Goal: Task Accomplishment & Management: Use online tool/utility

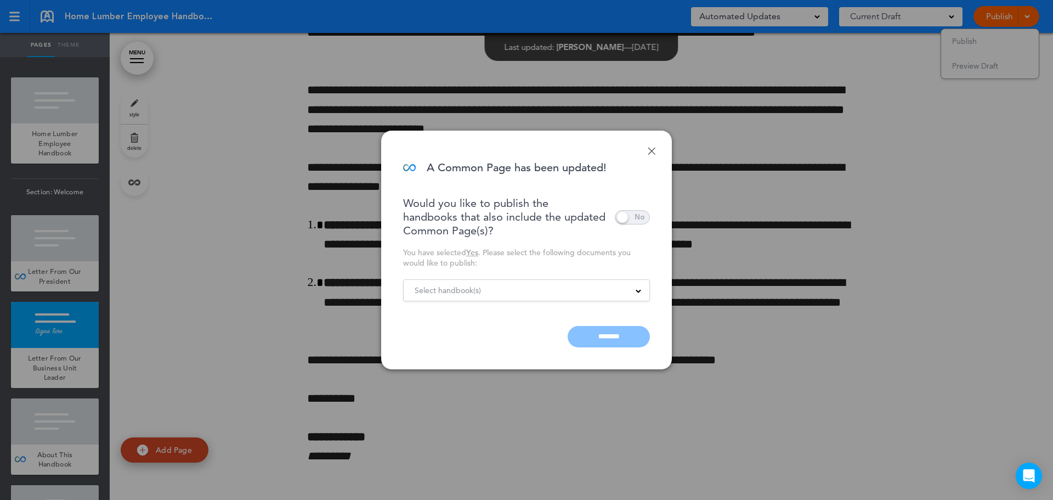
click at [561, 295] on div "Select handbook(s)" at bounding box center [527, 290] width 246 height 12
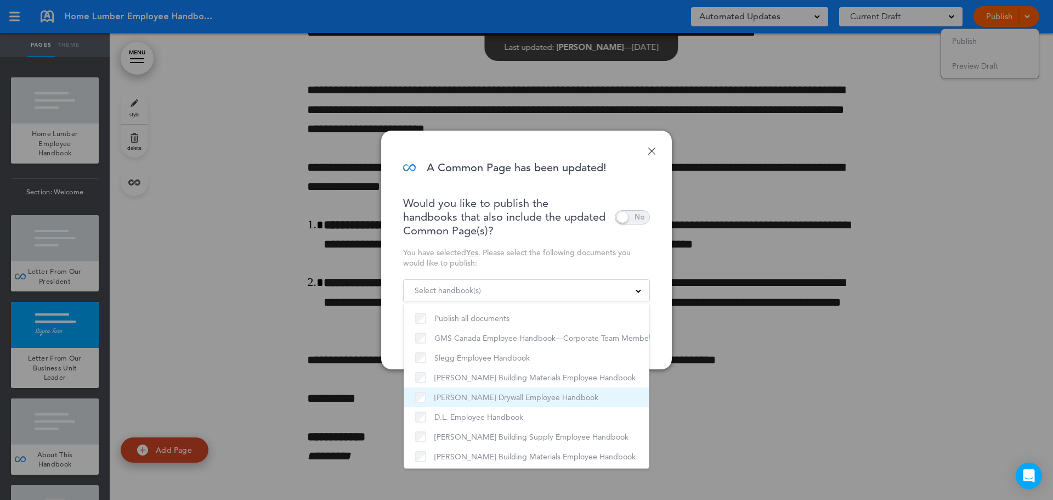
scroll to position [3, 0]
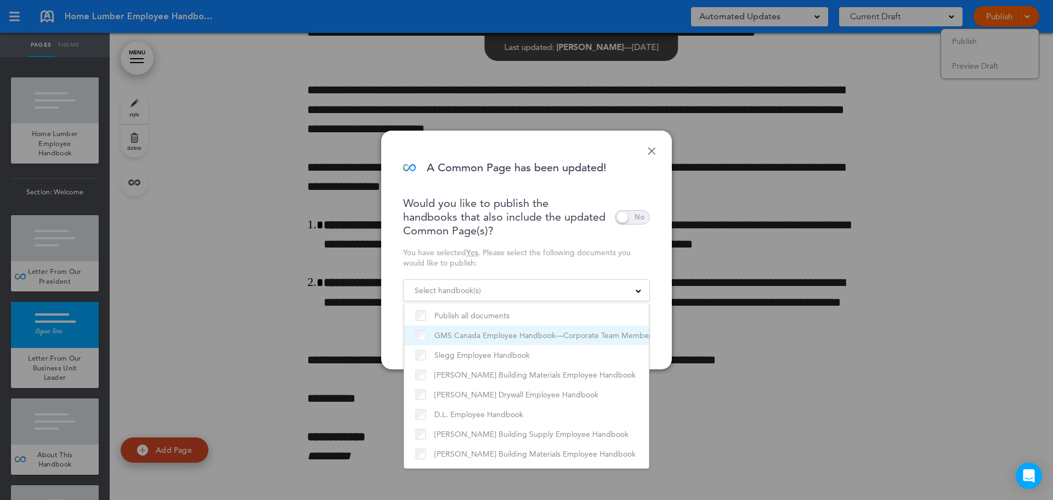
click at [426, 325] on li "GMS Canada Employee Handbook—Corporate Team Members" at bounding box center [526, 335] width 245 height 20
click at [477, 291] on span "Select handbook(s)" at bounding box center [448, 290] width 66 height 15
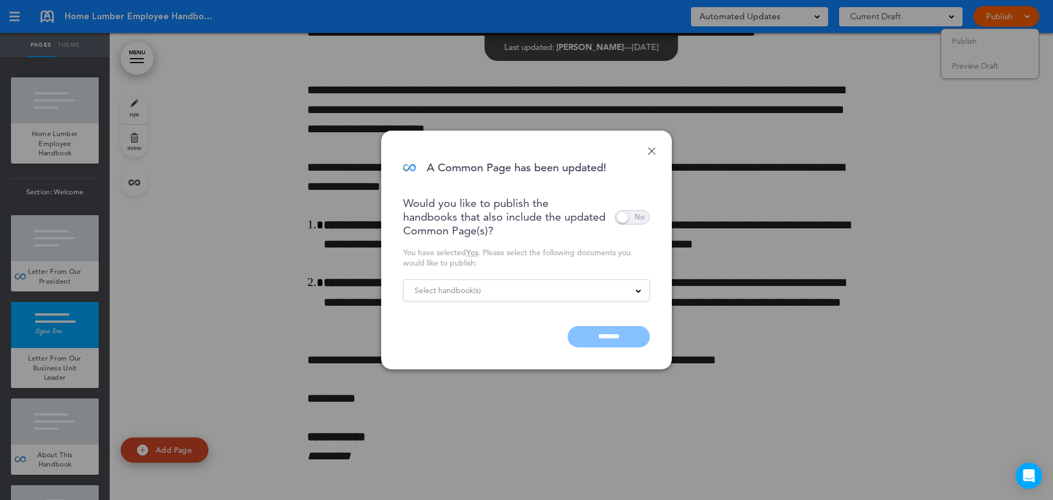
click at [478, 294] on span "Select handbook(s)" at bounding box center [448, 290] width 66 height 15
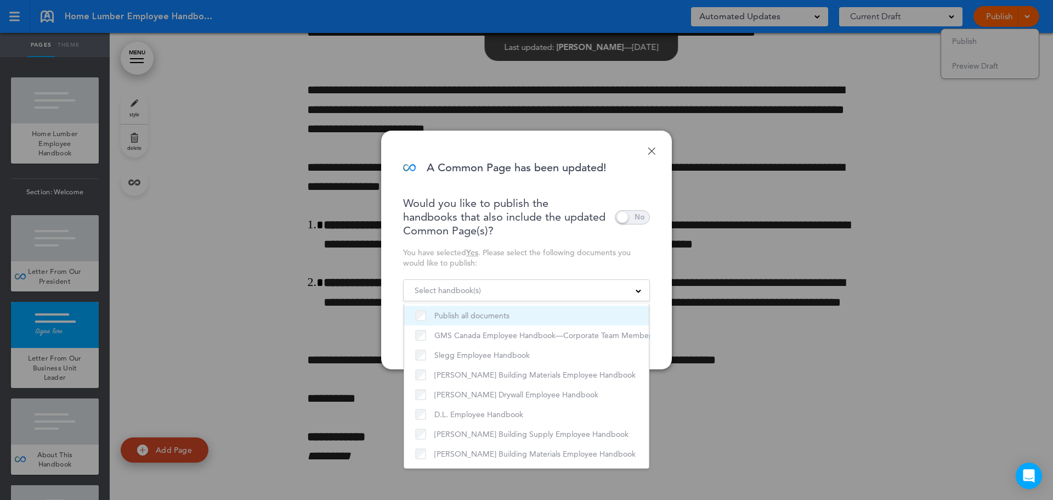
click at [455, 313] on label "Publish all documents" at bounding box center [526, 315] width 223 height 13
drag, startPoint x: 688, startPoint y: 277, endPoint x: 655, endPoint y: 279, distance: 33.6
click at [686, 277] on div at bounding box center [526, 250] width 1053 height 500
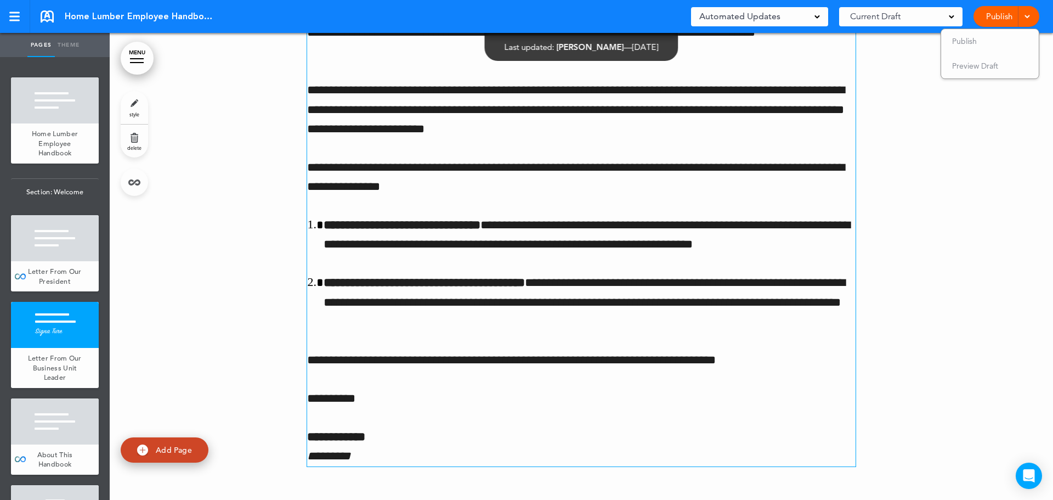
click at [652, 279] on li "**********" at bounding box center [590, 302] width 532 height 58
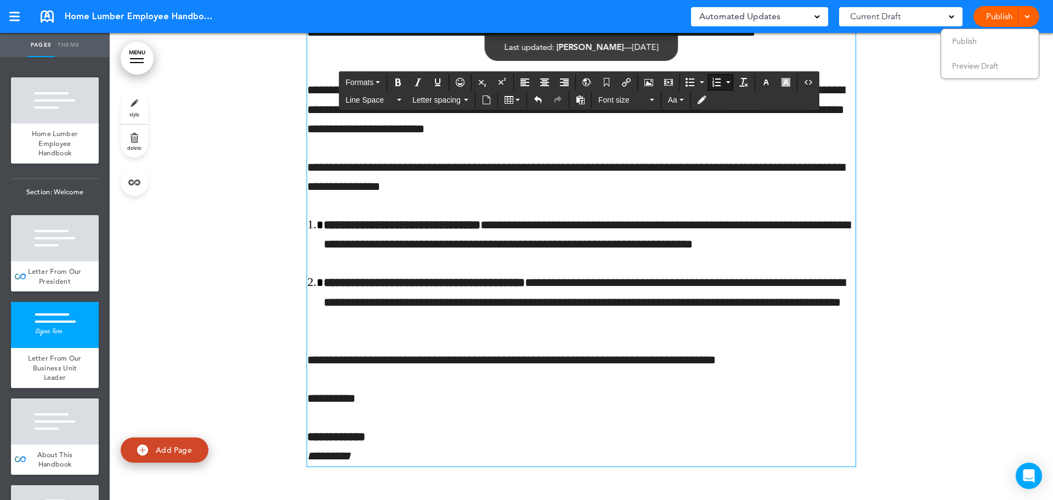
click at [999, 20] on div "Publish Publish Preview Draft" at bounding box center [1007, 16] width 66 height 21
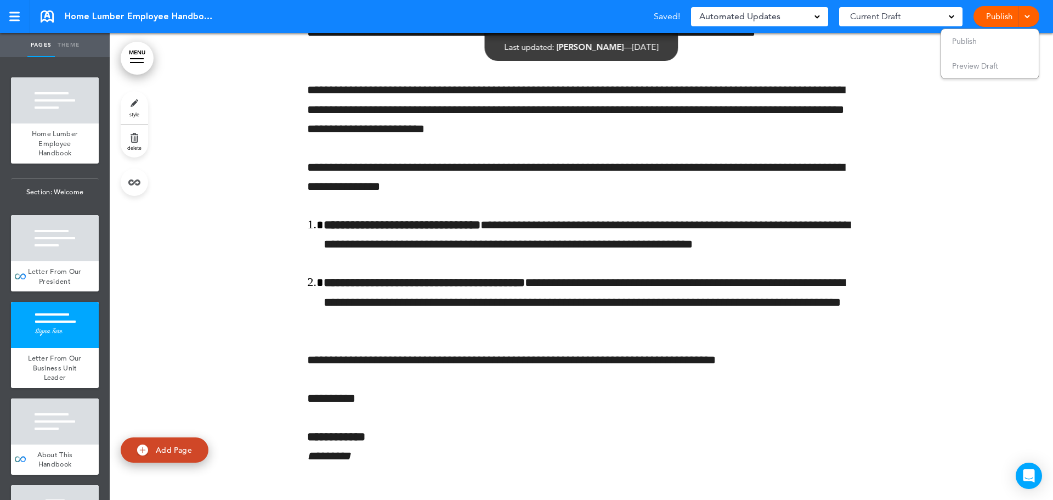
click at [1022, 16] on div at bounding box center [1026, 16] width 11 height 21
click at [1027, 15] on span at bounding box center [1027, 15] width 7 height 7
click at [971, 41] on span "Publish" at bounding box center [965, 41] width 25 height 10
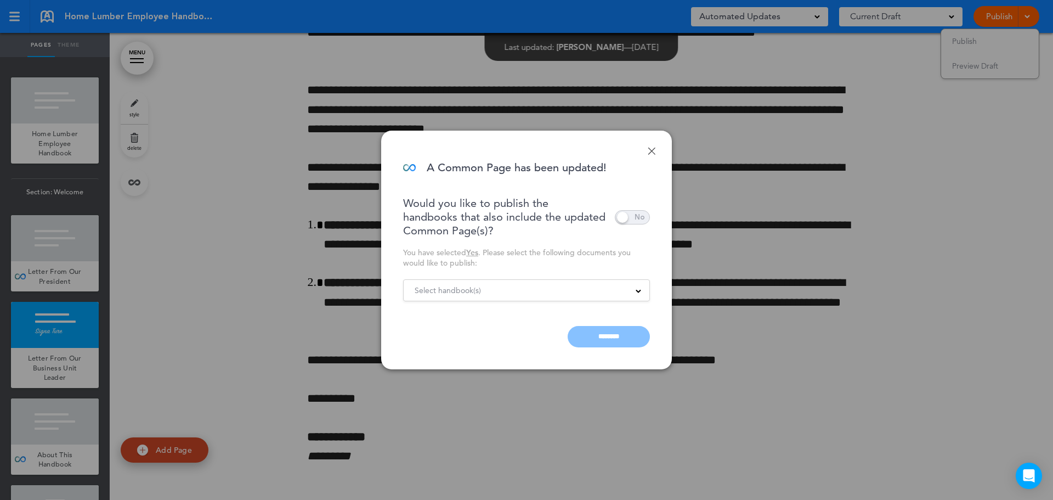
click at [644, 218] on span at bounding box center [632, 217] width 35 height 14
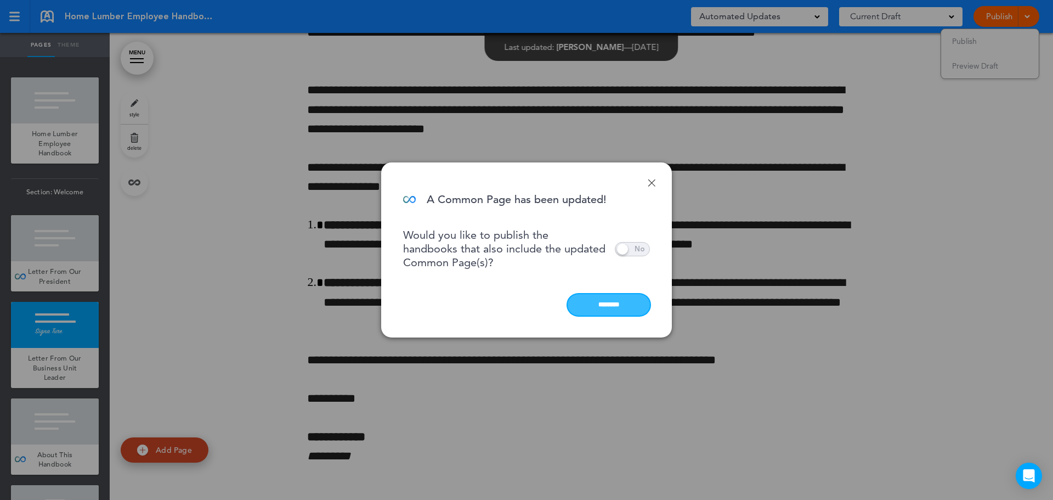
click at [605, 308] on input "********" at bounding box center [609, 304] width 82 height 21
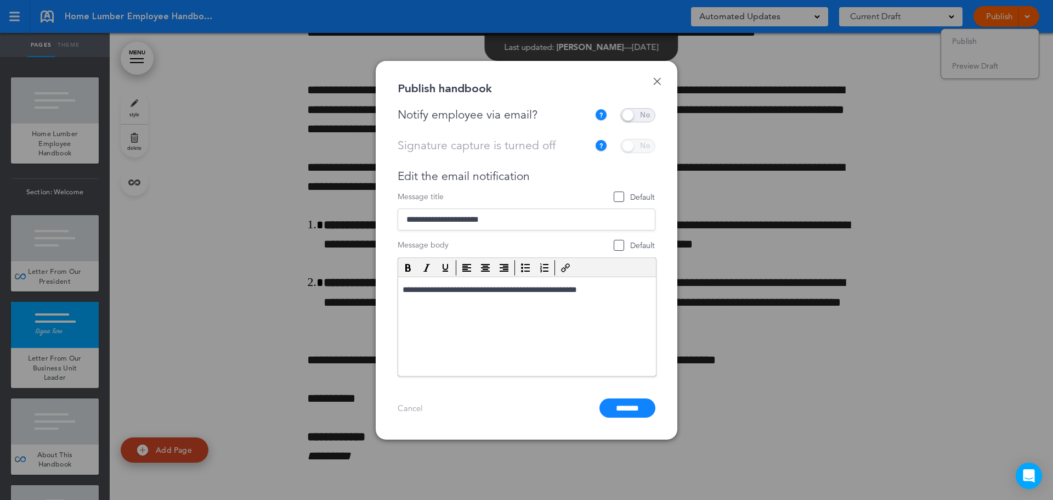
click at [630, 415] on input "*******" at bounding box center [628, 407] width 56 height 19
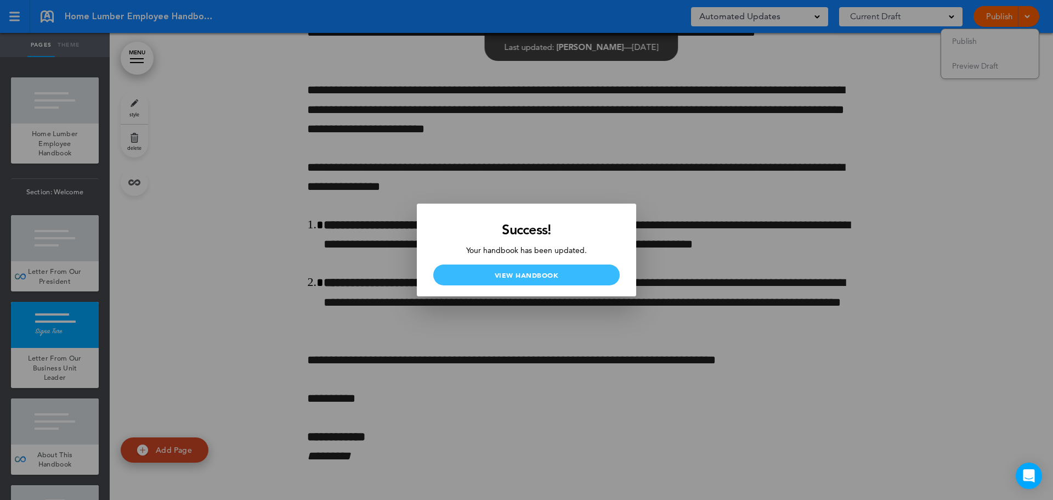
click at [584, 279] on link "View Handbook" at bounding box center [526, 274] width 187 height 21
